Goal: Task Accomplishment & Management: Manage account settings

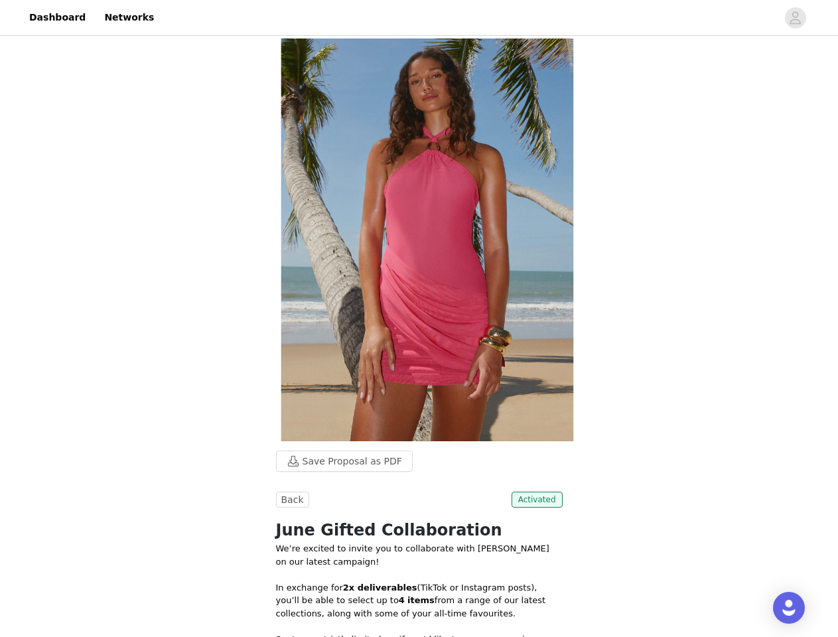
click at [419, 18] on div at bounding box center [469, 18] width 615 height 30
click at [796, 18] on icon "avatar" at bounding box center [795, 17] width 13 height 21
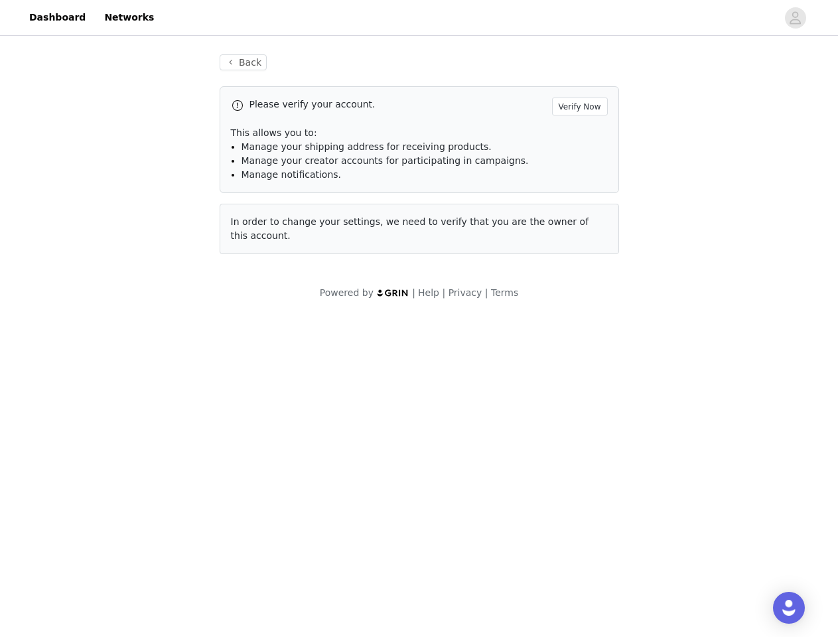
click at [338, 73] on div "Back Please verify your account. Verify Now This allows you to: Manage your shi…" at bounding box center [419, 154] width 431 height 232
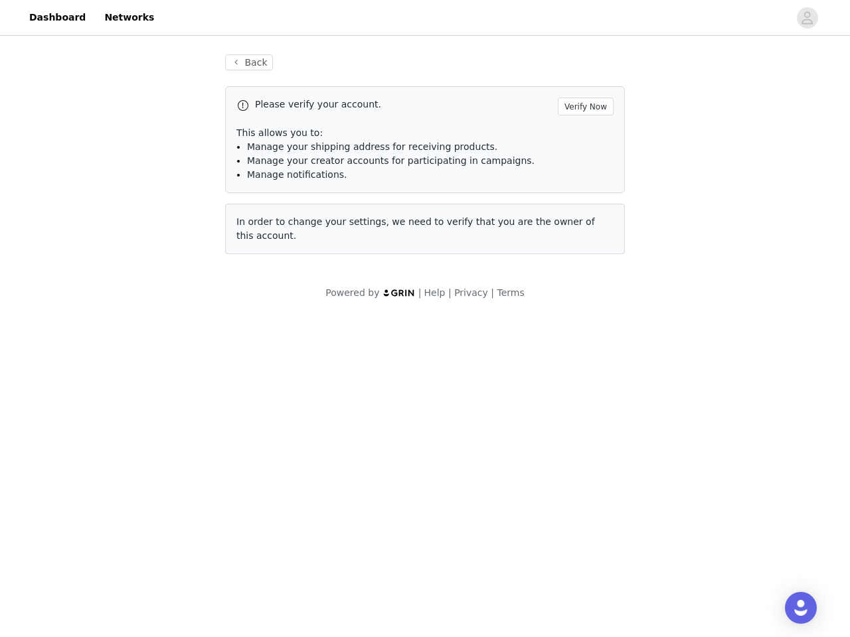
click at [291, 112] on div "Please verify your account. Verify Now" at bounding box center [424, 107] width 377 height 18
click at [540, 112] on div "Please verify your account. Verify Now" at bounding box center [424, 107] width 377 height 18
click at [420, 480] on body "Dashboard Networks Back Please verify your account. Verify Now This allows you …" at bounding box center [425, 318] width 850 height 637
click at [522, 453] on body "Dashboard Networks Back Please verify your account. Verify Now This allows you …" at bounding box center [425, 318] width 850 height 637
click at [538, 567] on body "Dashboard Networks Back Please verify your account. Verify Now This allows you …" at bounding box center [425, 318] width 850 height 637
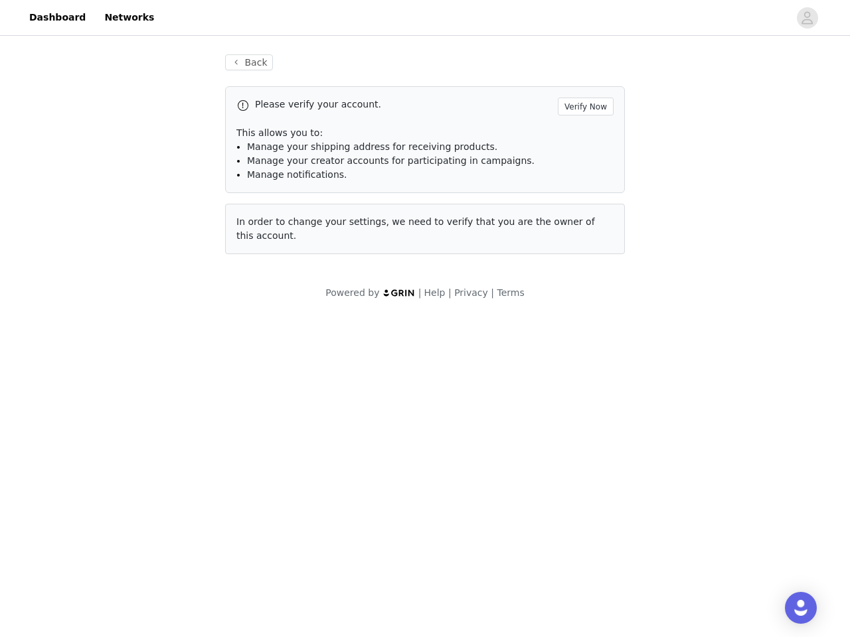
click at [538, 567] on body "Dashboard Networks Back Please verify your account. Verify Now This allows you …" at bounding box center [425, 318] width 850 height 637
